Goal: Task Accomplishment & Management: Manage account settings

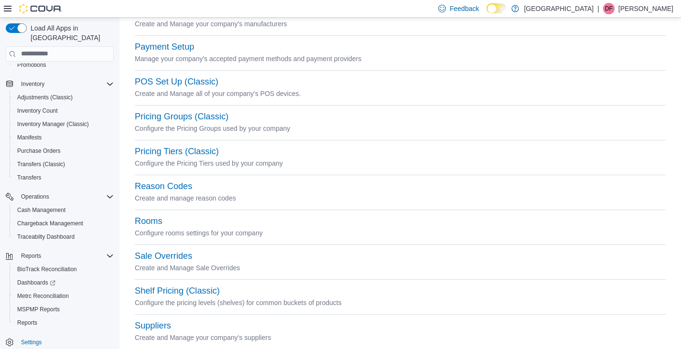
scroll to position [305, 0]
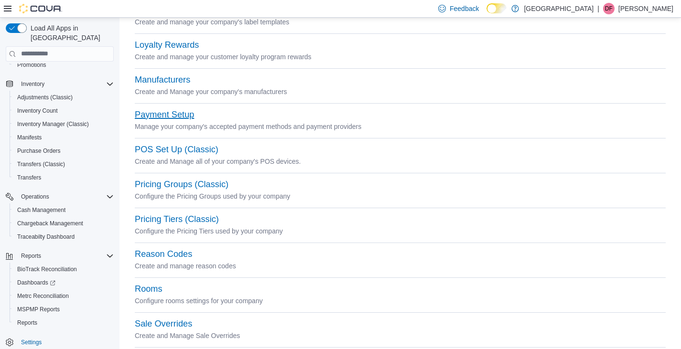
click at [160, 115] on button "Payment Setup" at bounding box center [164, 115] width 59 height 10
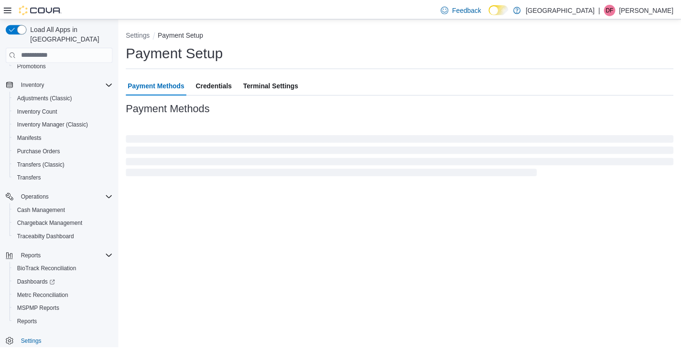
scroll to position [117, 0]
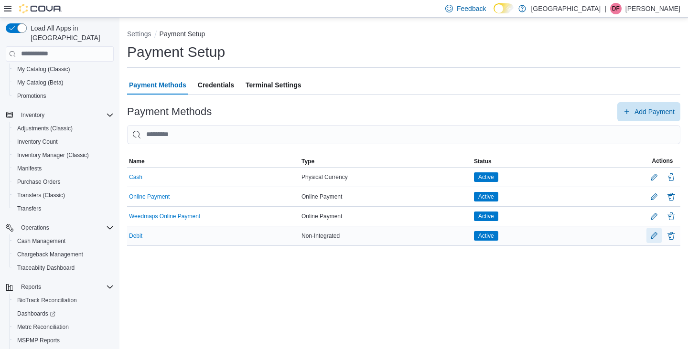
click at [654, 236] on button "Edit Payment Method" at bounding box center [654, 235] width 15 height 15
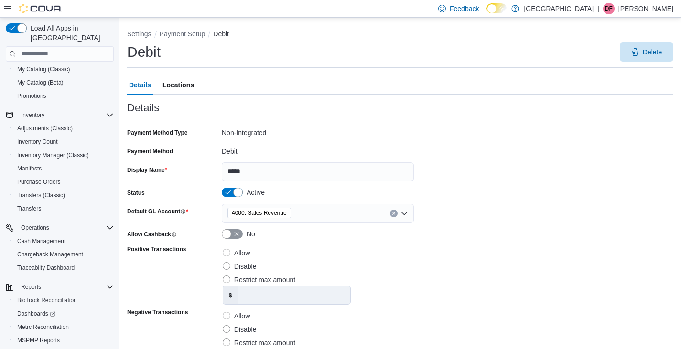
click at [184, 83] on span "Locations" at bounding box center [179, 85] width 32 height 19
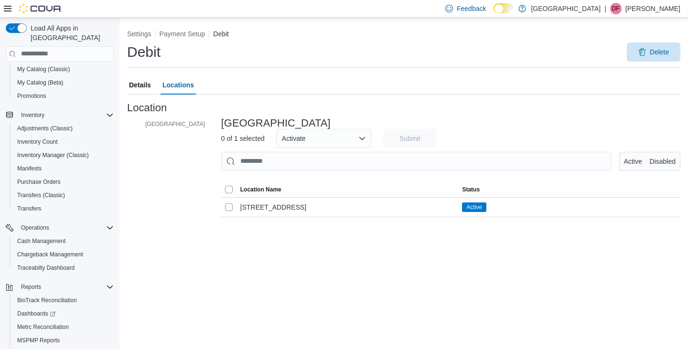
click at [139, 85] on span "Details" at bounding box center [140, 85] width 22 height 19
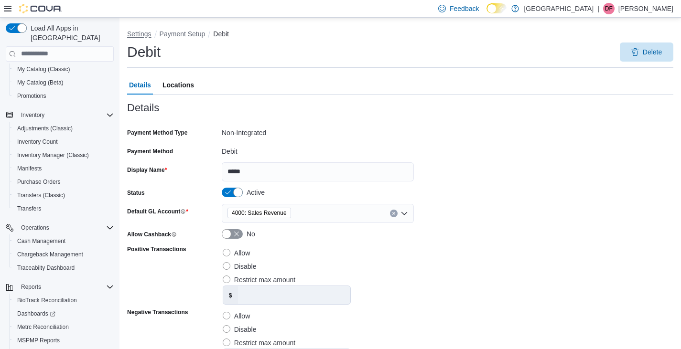
click at [136, 34] on button "Settings" at bounding box center [139, 34] width 24 height 8
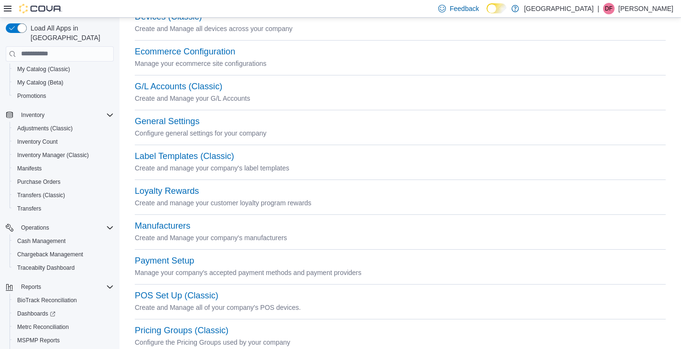
scroll to position [239, 0]
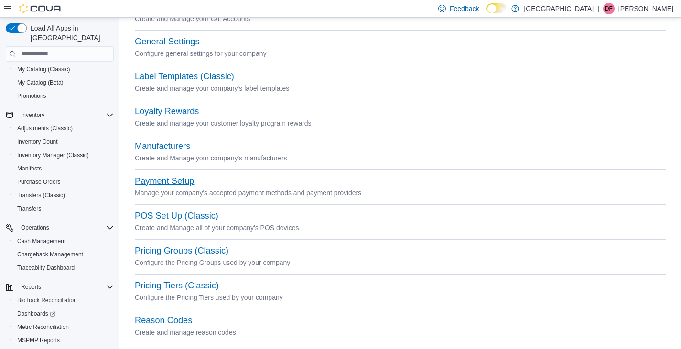
click at [159, 180] on button "Payment Setup" at bounding box center [164, 181] width 59 height 10
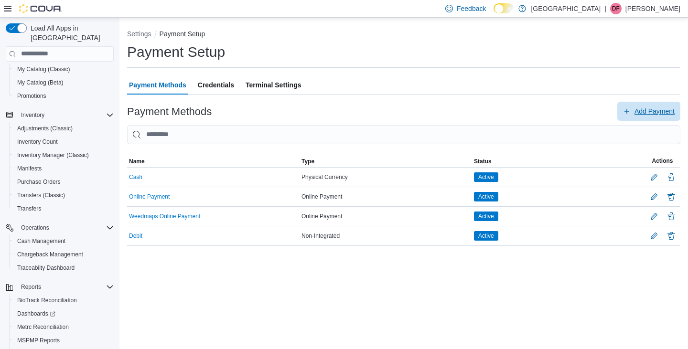
click at [648, 111] on span "Add Payment" at bounding box center [655, 112] width 40 height 10
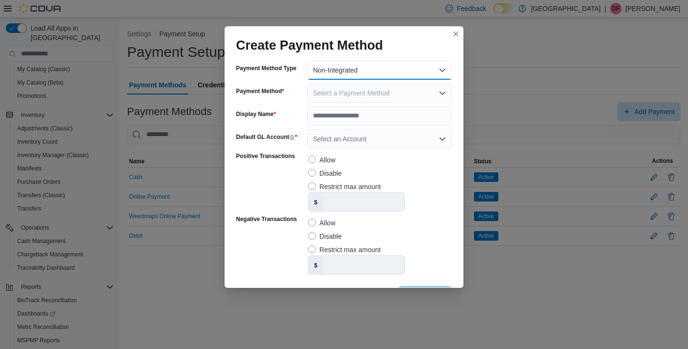
click at [439, 68] on button "Non-Integrated" at bounding box center [379, 70] width 145 height 19
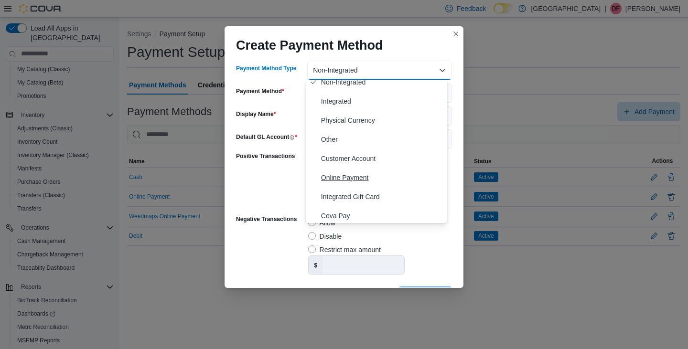
scroll to position [10, 0]
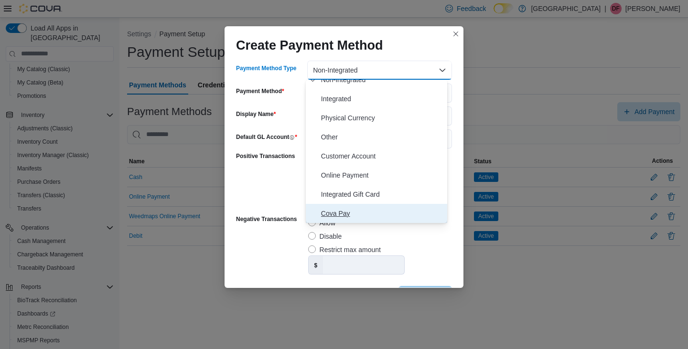
click at [340, 214] on span "Cova Pay" at bounding box center [382, 213] width 122 height 11
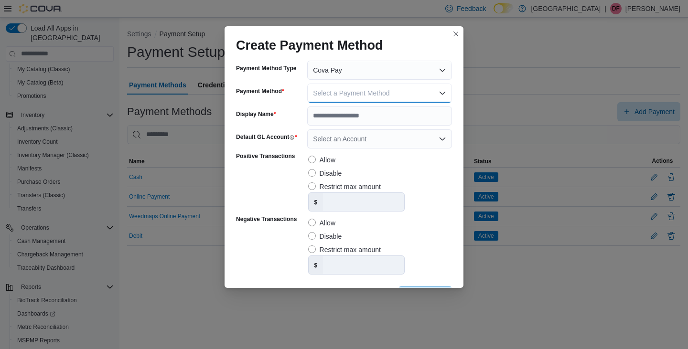
click at [326, 94] on span "Select a Payment Method" at bounding box center [351, 93] width 76 height 8
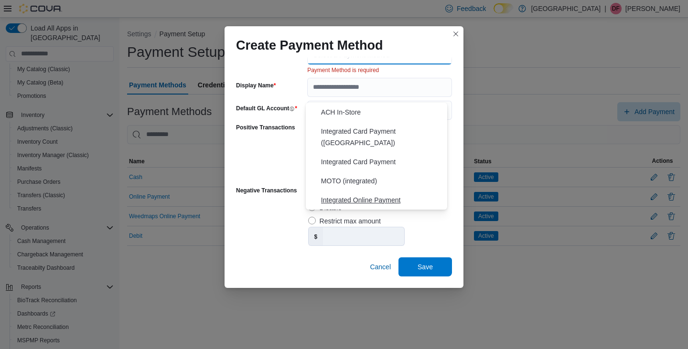
scroll to position [0, 0]
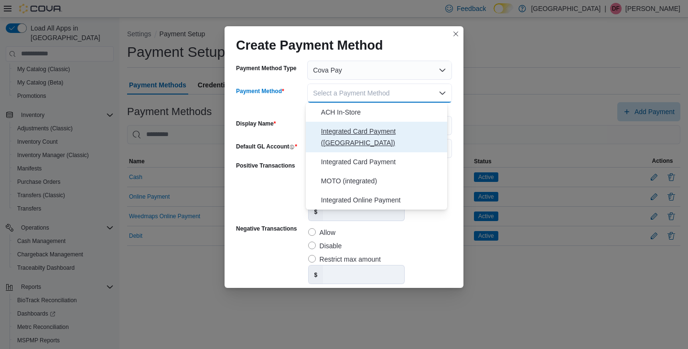
click at [339, 131] on span "Integrated Card Payment ([GEOGRAPHIC_DATA])" at bounding box center [382, 137] width 122 height 23
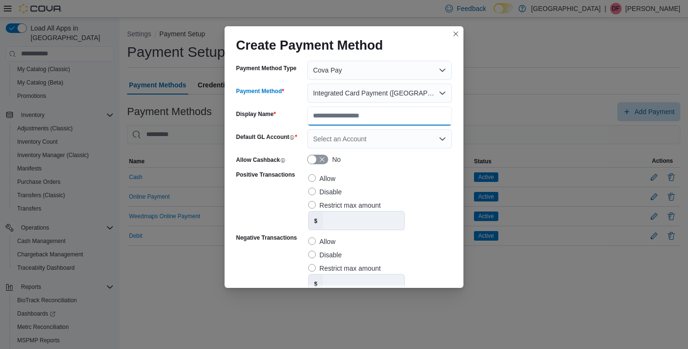
click at [330, 118] on input "Display Name" at bounding box center [379, 116] width 145 height 19
type input "********"
click at [440, 139] on icon "Open list of options" at bounding box center [443, 139] width 6 height 3
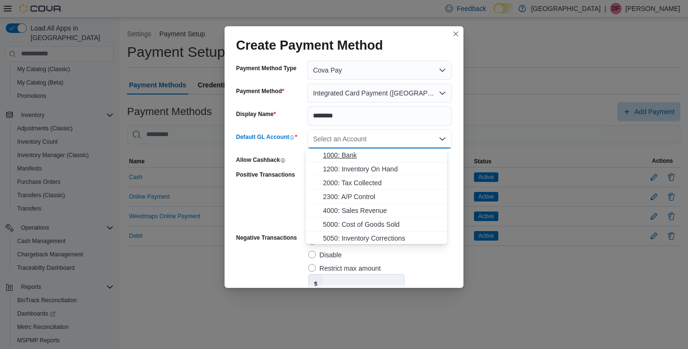
click at [353, 156] on span "1000: Bank" at bounding box center [382, 156] width 119 height 10
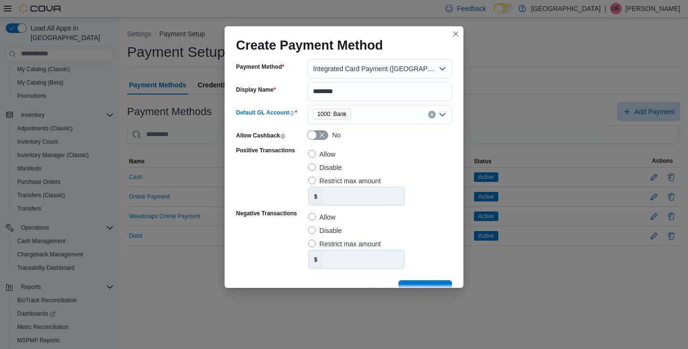
scroll to position [47, 0]
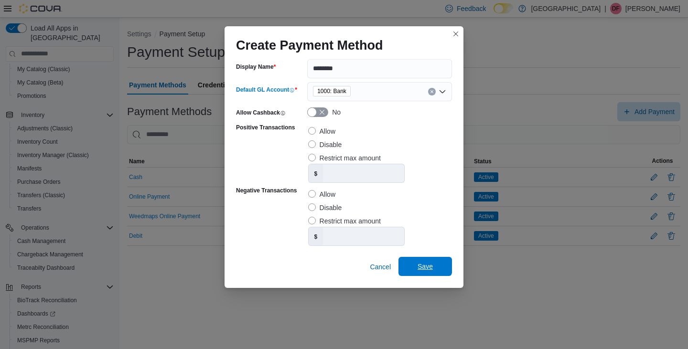
click at [425, 266] on span "Save" at bounding box center [425, 267] width 15 height 10
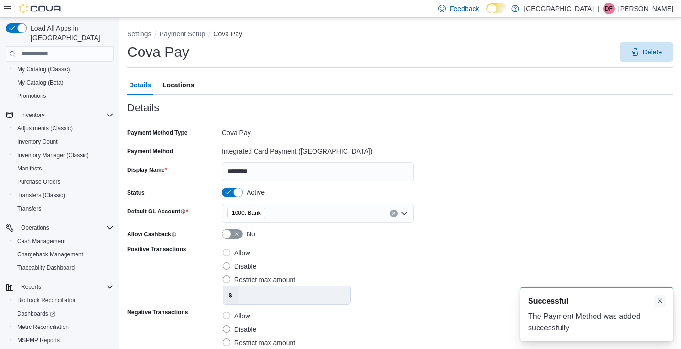
click at [661, 301] on button "Dismiss toast" at bounding box center [659, 300] width 11 height 11
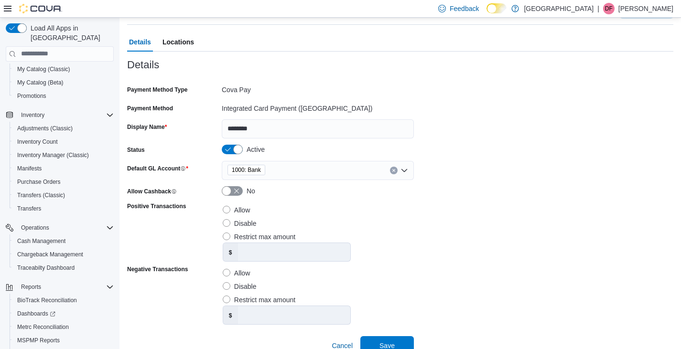
scroll to position [65, 0]
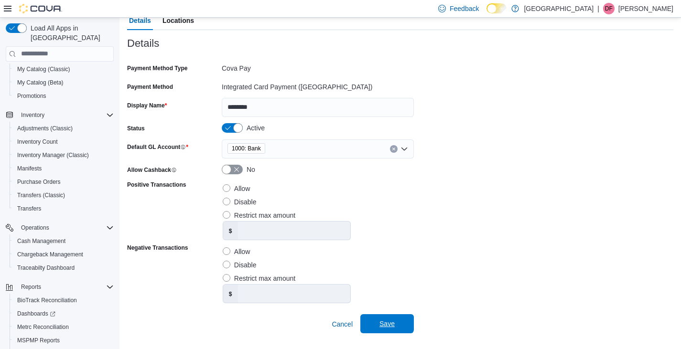
click at [386, 323] on span "Save" at bounding box center [387, 324] width 15 height 10
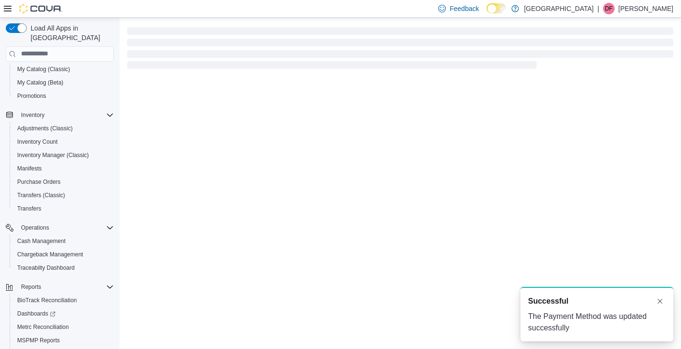
scroll to position [0, 0]
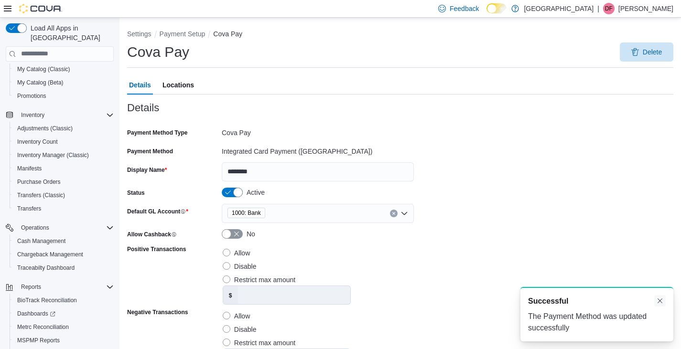
click at [662, 302] on button "Dismiss toast" at bounding box center [659, 300] width 11 height 11
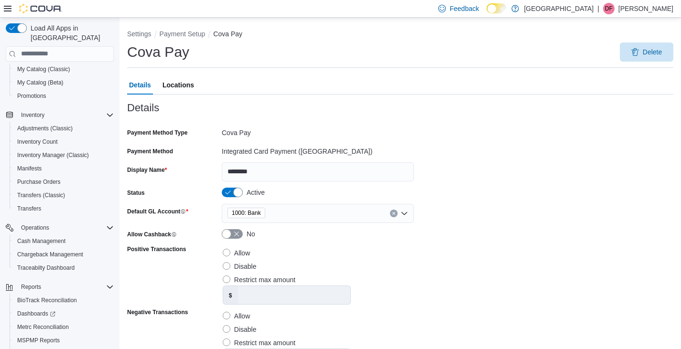
scroll to position [65, 0]
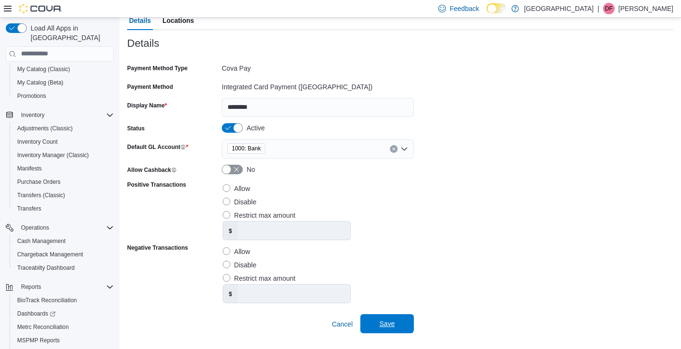
click at [385, 324] on span "Save" at bounding box center [387, 324] width 15 height 10
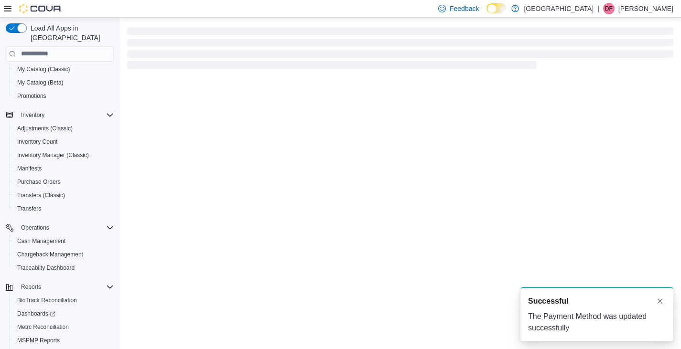
scroll to position [0, 0]
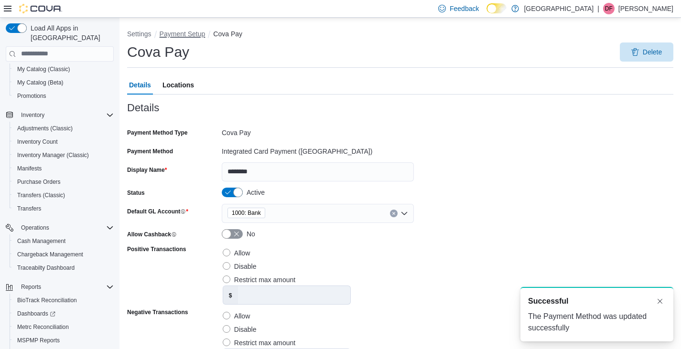
click at [187, 34] on button "Payment Setup" at bounding box center [183, 34] width 46 height 8
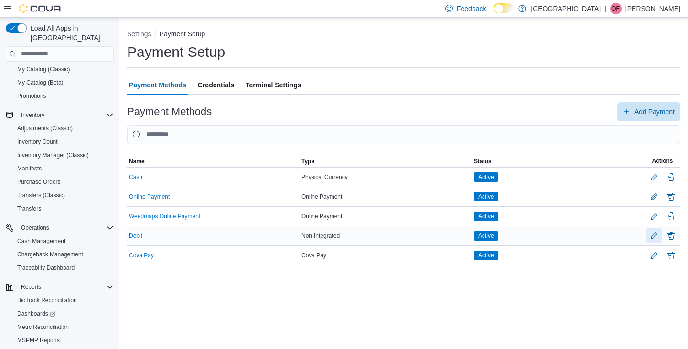
click at [655, 235] on button "Edit Payment Method" at bounding box center [654, 235] width 15 height 15
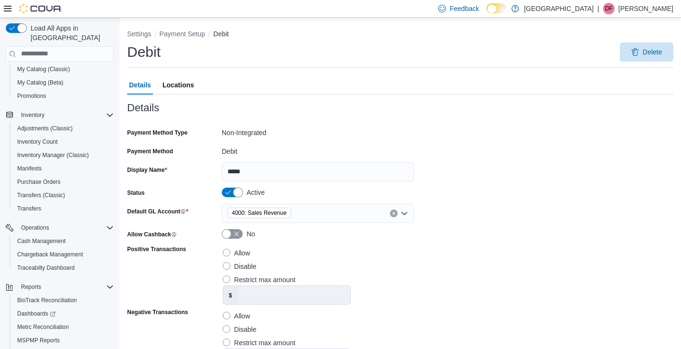
click at [226, 195] on button "Status" at bounding box center [232, 193] width 21 height 10
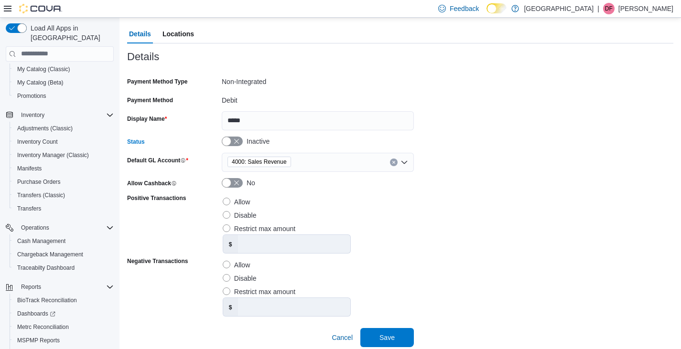
scroll to position [65, 0]
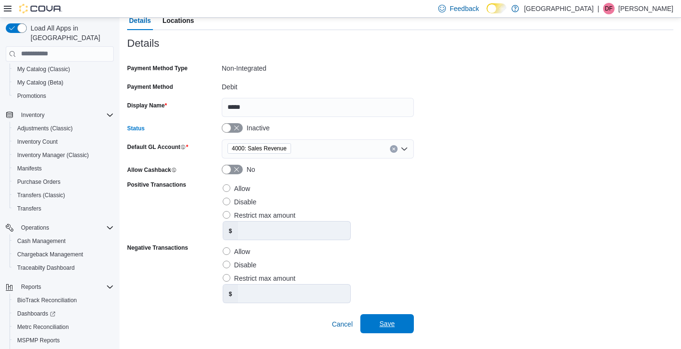
click at [380, 325] on span "Save" at bounding box center [387, 324] width 42 height 19
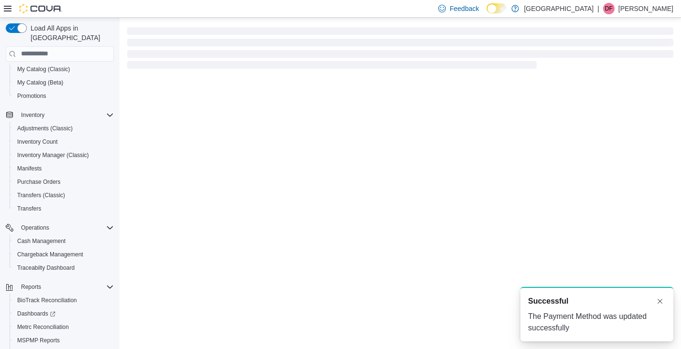
scroll to position [0, 0]
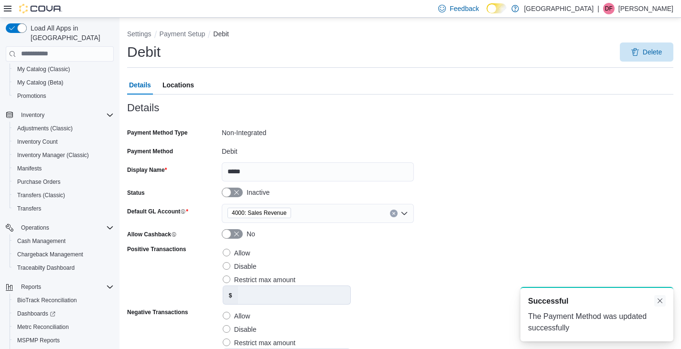
click at [660, 302] on button "Dismiss toast" at bounding box center [659, 300] width 11 height 11
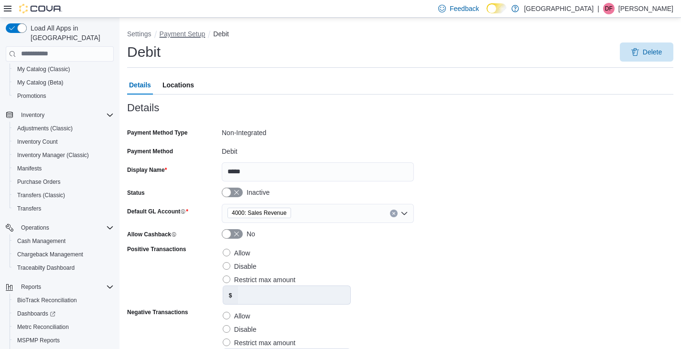
click at [178, 32] on button "Payment Setup" at bounding box center [183, 34] width 46 height 8
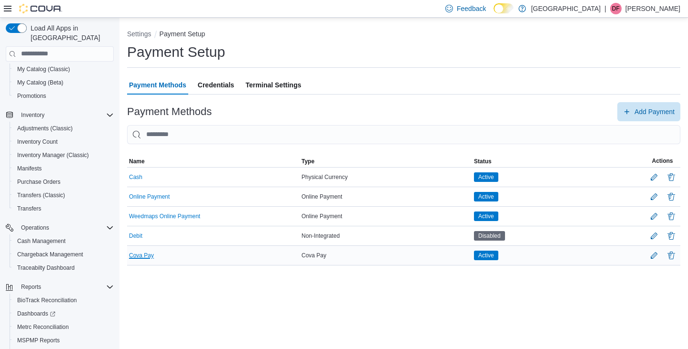
click at [140, 253] on button "Cova Pay" at bounding box center [141, 255] width 25 height 7
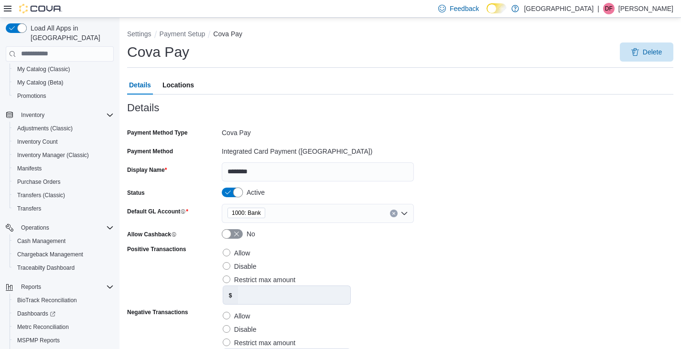
click at [228, 191] on button "Status" at bounding box center [232, 193] width 21 height 10
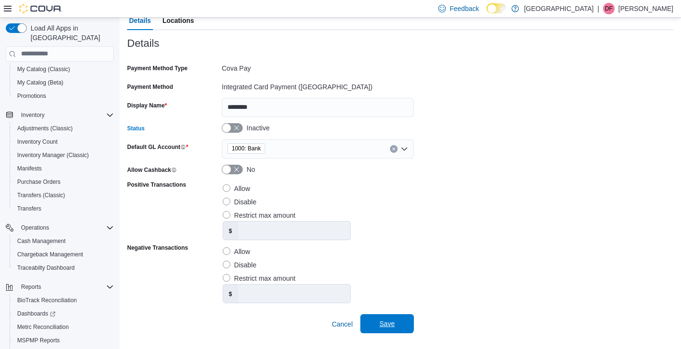
click at [386, 323] on span "Save" at bounding box center [387, 324] width 15 height 10
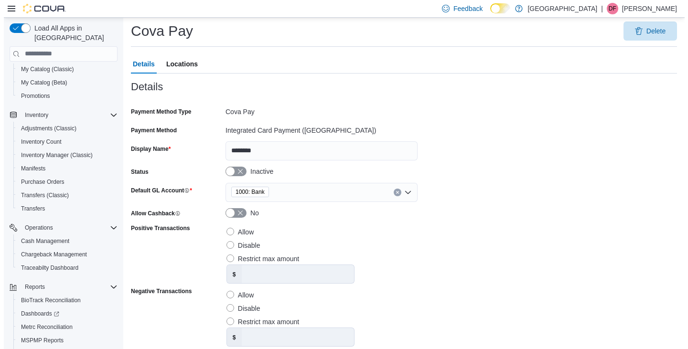
scroll to position [0, 0]
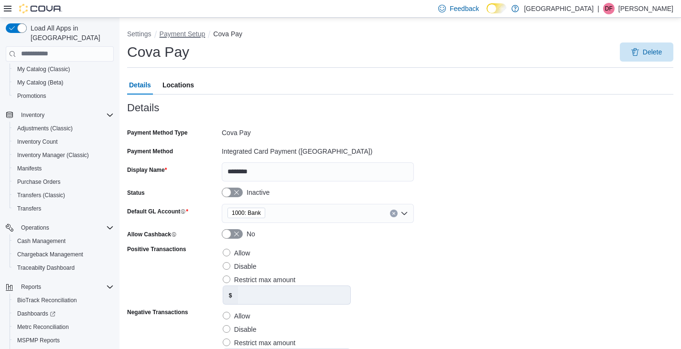
click at [189, 35] on button "Payment Setup" at bounding box center [183, 34] width 46 height 8
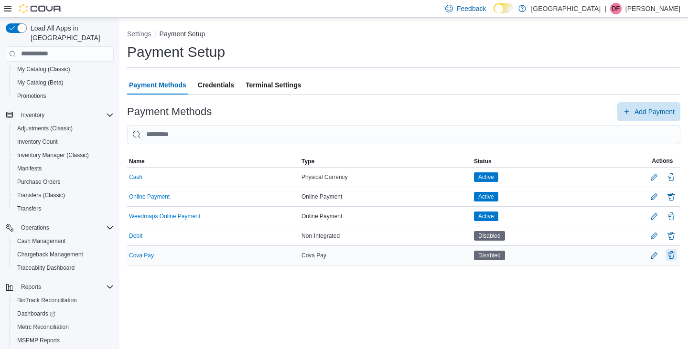
click at [672, 256] on button "Delete Payment Method" at bounding box center [671, 255] width 11 height 11
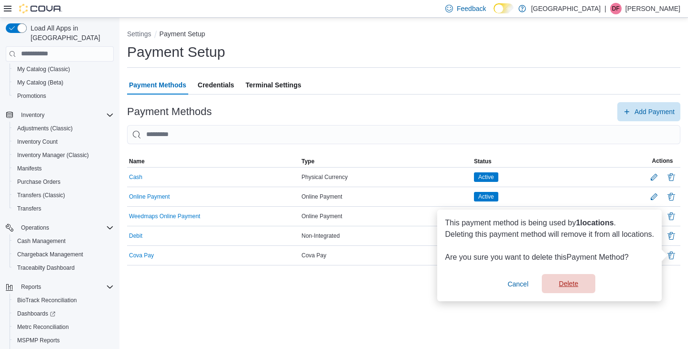
click at [568, 284] on span "Delete" at bounding box center [569, 283] width 42 height 19
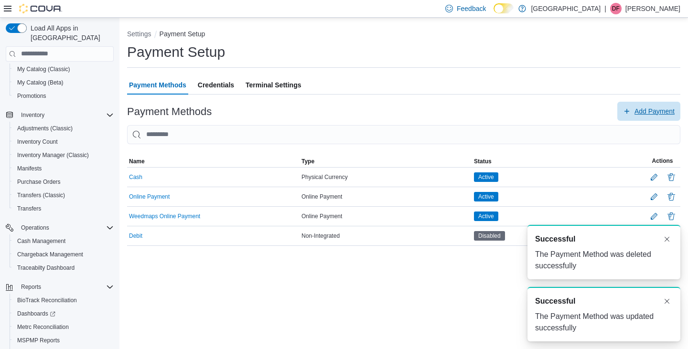
click at [640, 110] on span "Add Payment" at bounding box center [655, 112] width 40 height 10
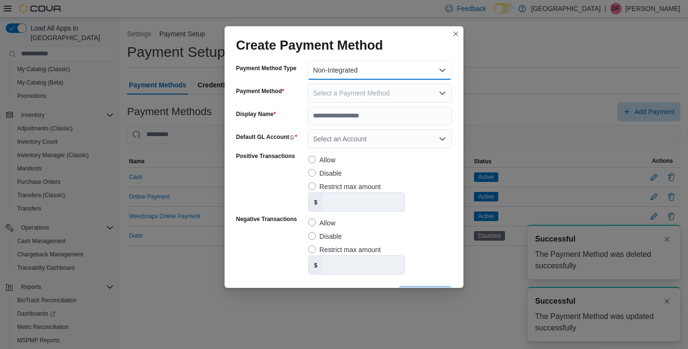
click at [437, 69] on button "Non-Integrated" at bounding box center [379, 70] width 145 height 19
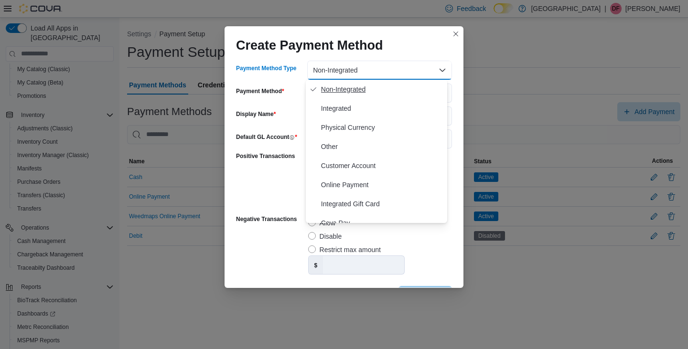
click at [351, 88] on span "Non-Integrated" at bounding box center [382, 89] width 122 height 11
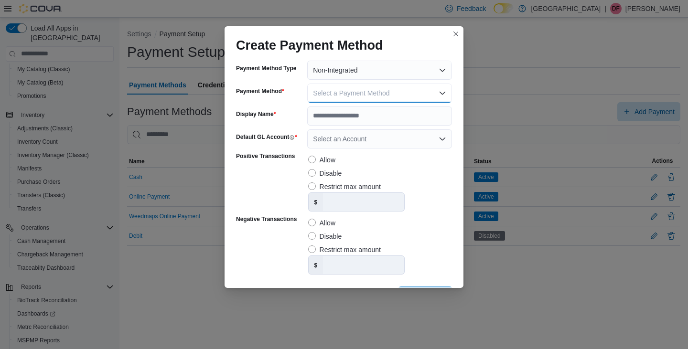
click at [435, 91] on button "Select a Payment Method" at bounding box center [379, 93] width 145 height 19
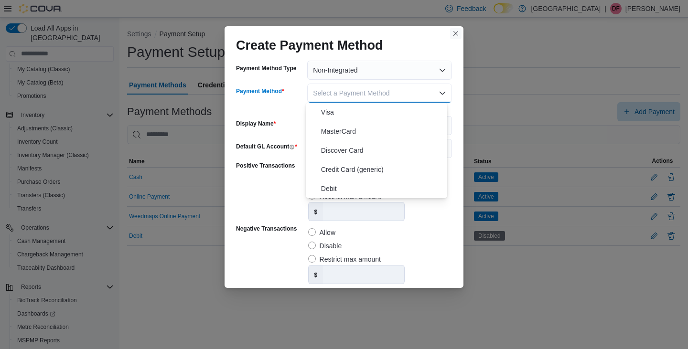
click at [457, 29] on button "Closes this modal window" at bounding box center [455, 33] width 11 height 11
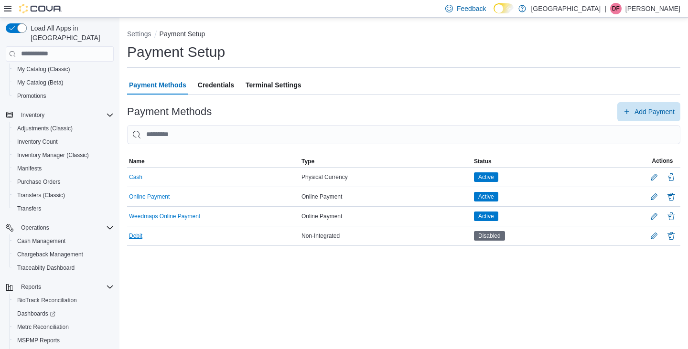
click at [137, 236] on button "Debit" at bounding box center [135, 236] width 13 height 7
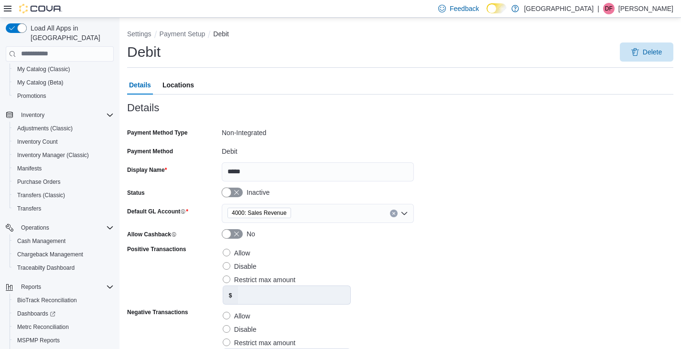
click at [235, 191] on button "Status" at bounding box center [232, 193] width 21 height 10
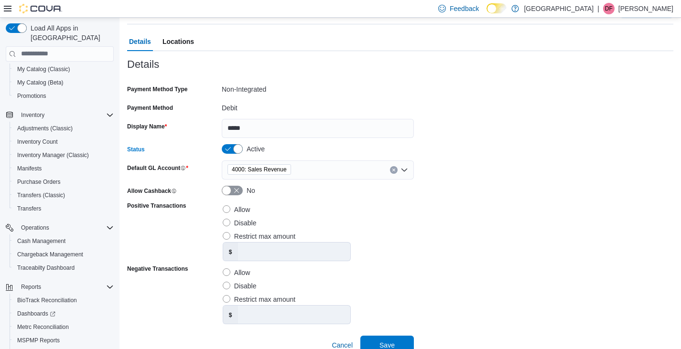
scroll to position [65, 0]
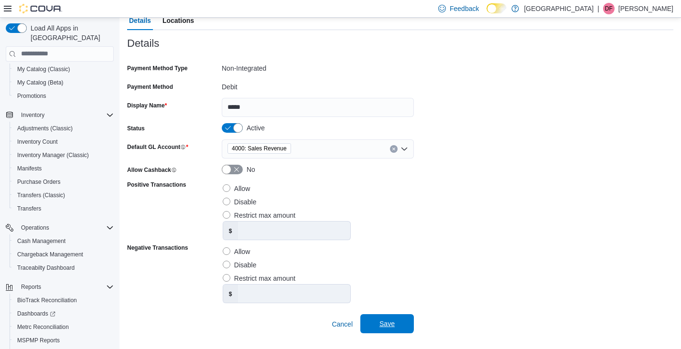
click at [386, 322] on span "Save" at bounding box center [387, 324] width 15 height 10
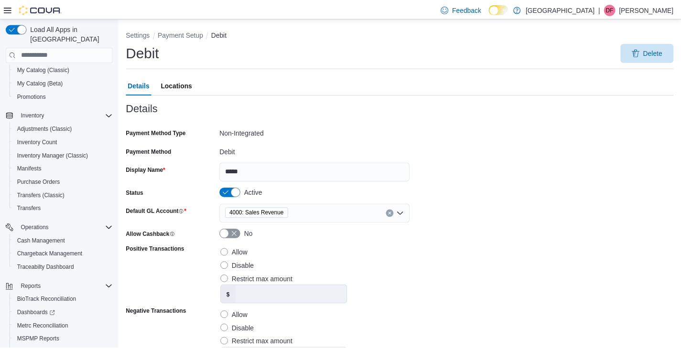
scroll to position [0, 0]
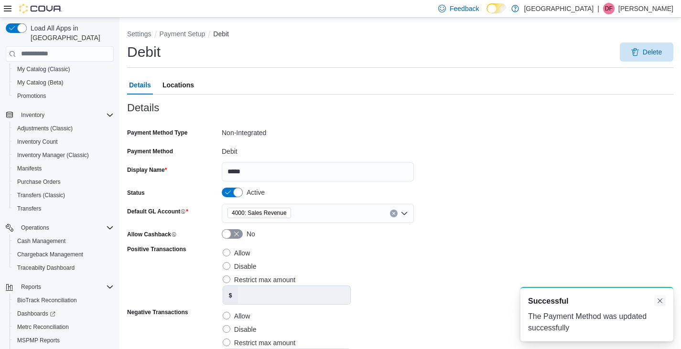
click at [661, 300] on button "Dismiss toast" at bounding box center [659, 300] width 11 height 11
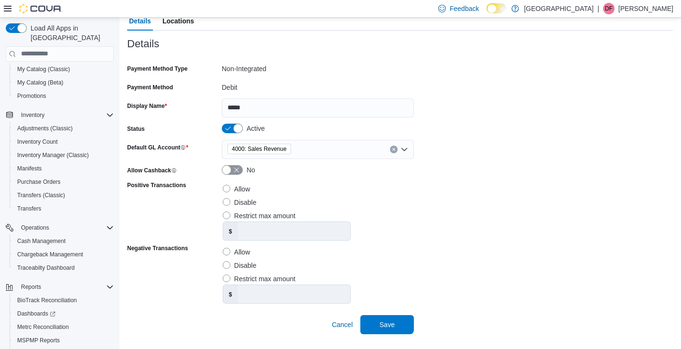
scroll to position [65, 0]
click at [388, 326] on span "Save" at bounding box center [387, 324] width 15 height 10
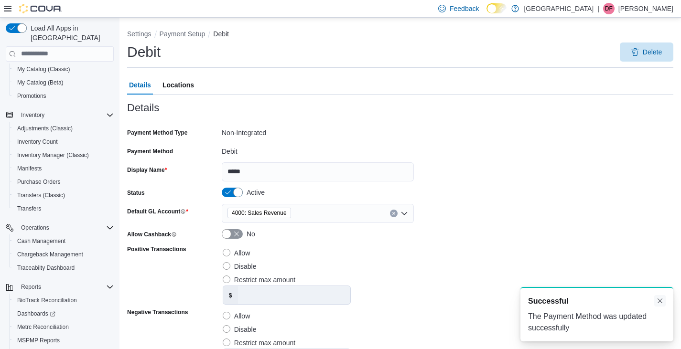
click at [660, 302] on button "Dismiss toast" at bounding box center [659, 300] width 11 height 11
